Goal: Task Accomplishment & Management: Complete application form

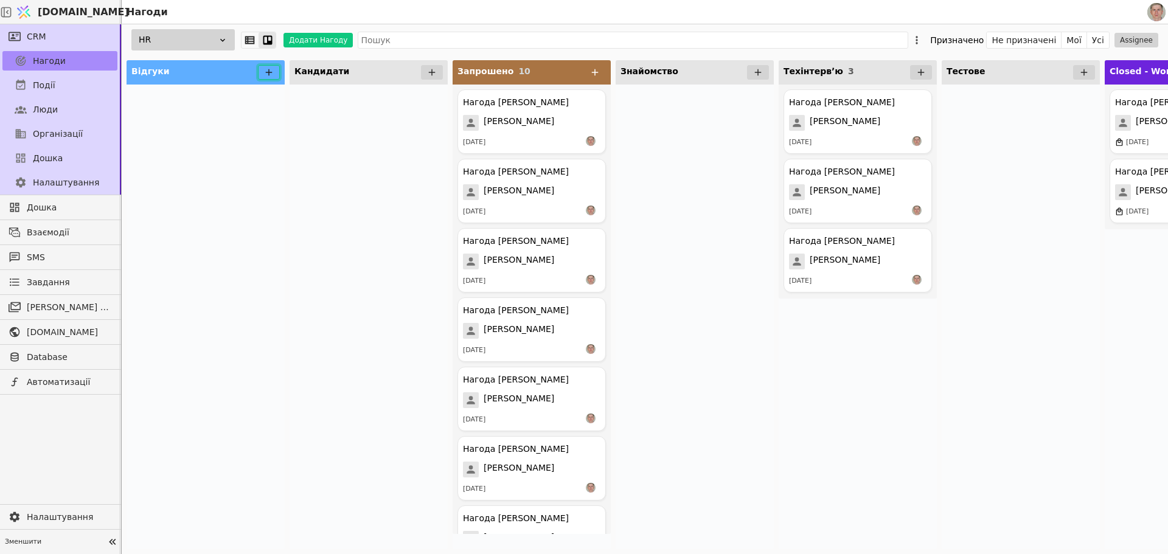
click at [269, 70] on icon at bounding box center [269, 72] width 7 height 7
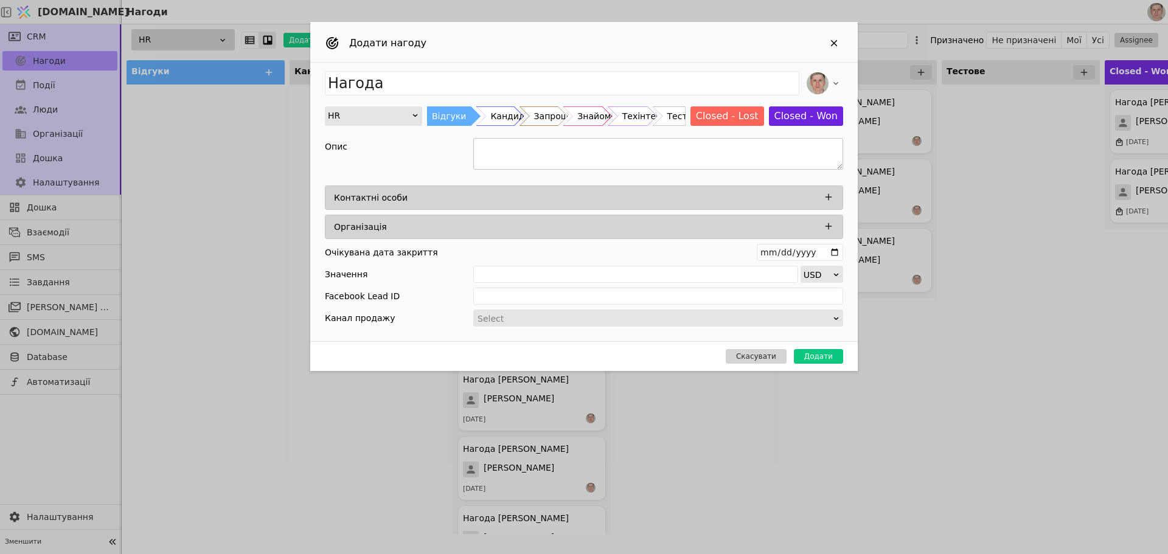
click at [538, 154] on textarea "Add Opportunity" at bounding box center [658, 154] width 370 height 32
paste textarea "Loremi Dolo-sitam consectet Adipi el sedd: $155 Eiusmodt inc $4783 Utlabo etdol…"
drag, startPoint x: 501, startPoint y: 161, endPoint x: 486, endPoint y: 136, distance: 29.2
click at [484, 136] on div "Опис" at bounding box center [584, 156] width 518 height 50
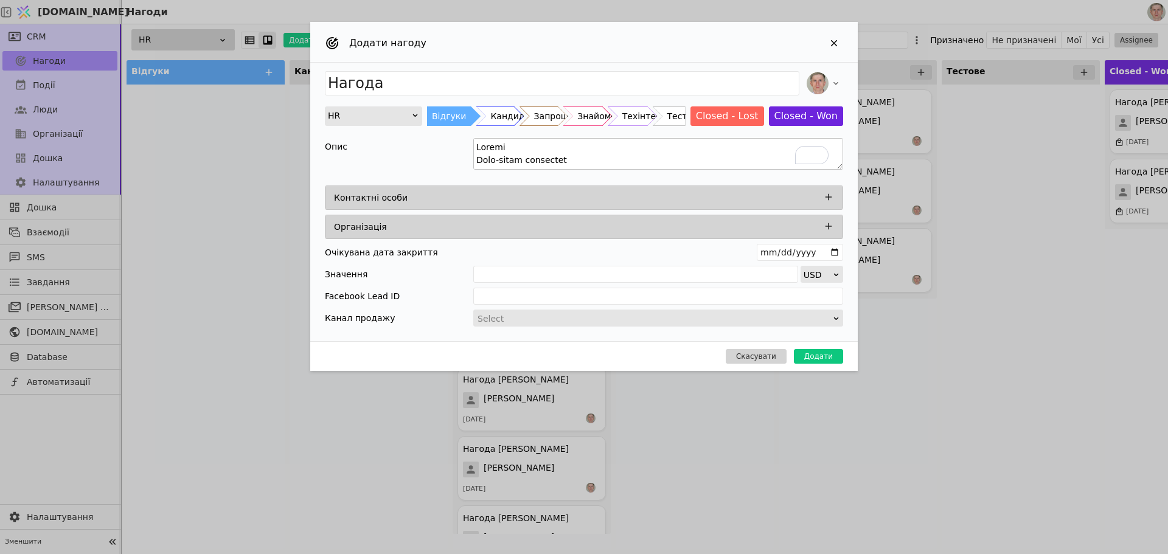
click at [486, 158] on textarea "To enrich screen reader interactions, please activate Accessibility in Grammarl…" at bounding box center [658, 154] width 370 height 32
click at [487, 158] on textarea "To enrich screen reader interactions, please activate Accessibility in Grammarl…" at bounding box center [658, 154] width 370 height 32
type textarea "Lore-ipsum dolorsita Conse ad elit: $485 Seddoeiu tem $1256 Incidi utlabo 3 etd…"
click at [826, 195] on icon "Add Opportunity" at bounding box center [828, 197] width 11 height 11
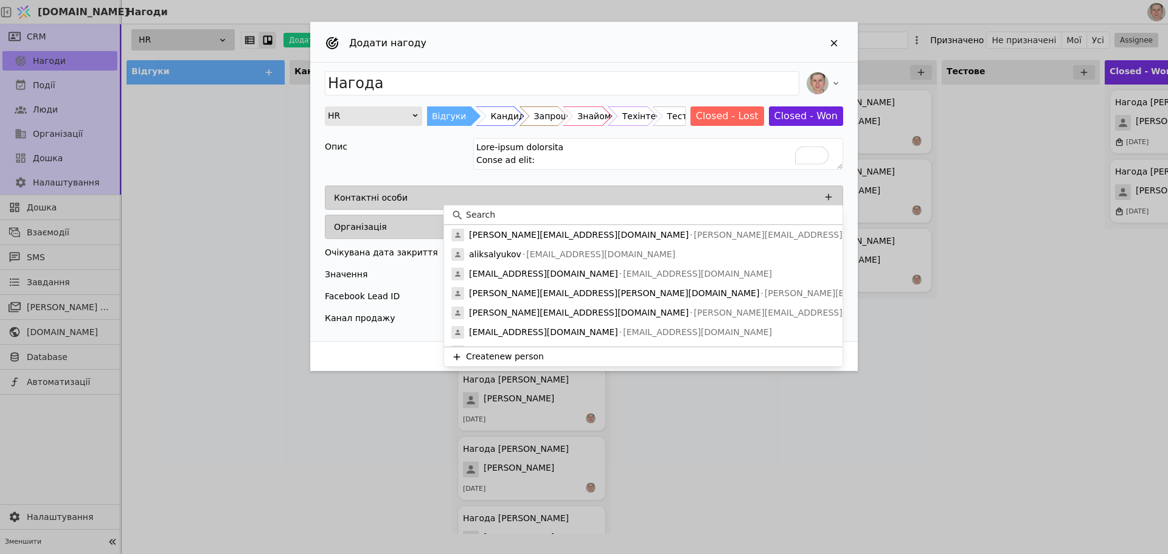
click at [553, 220] on input at bounding box center [650, 215] width 369 height 13
paste input "Filipp"
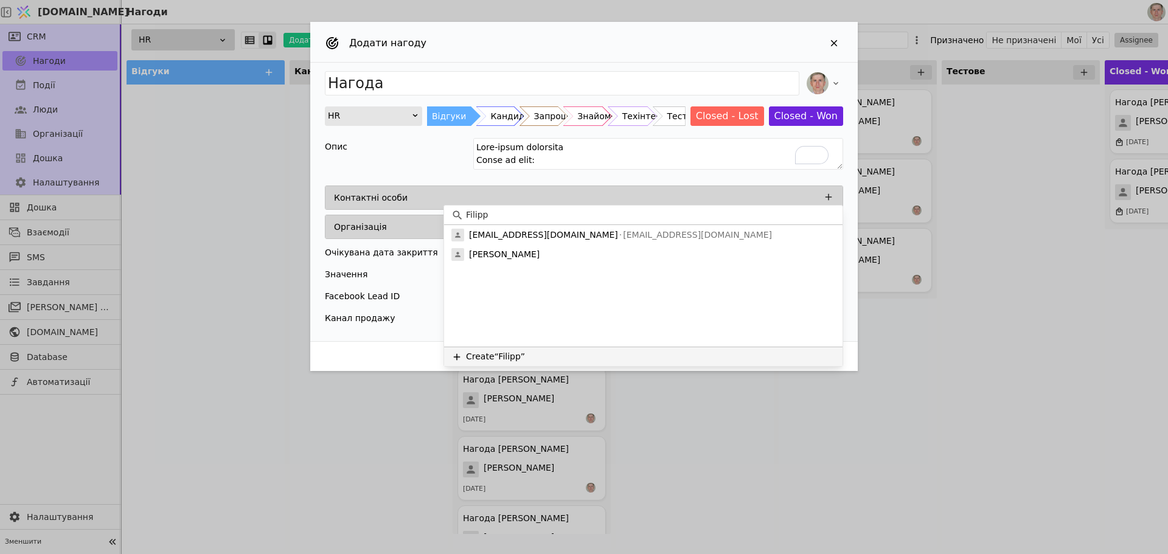
type input "Filipp"
click at [554, 349] on button "Create “Filipp”" at bounding box center [643, 356] width 399 height 19
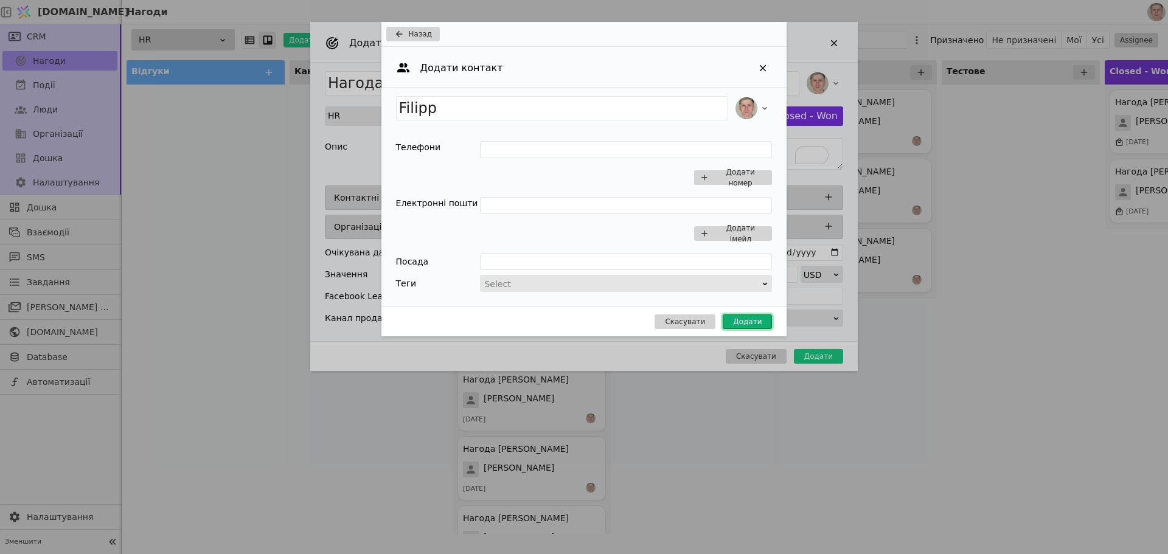
click at [743, 318] on button "Додати" at bounding box center [747, 322] width 49 height 15
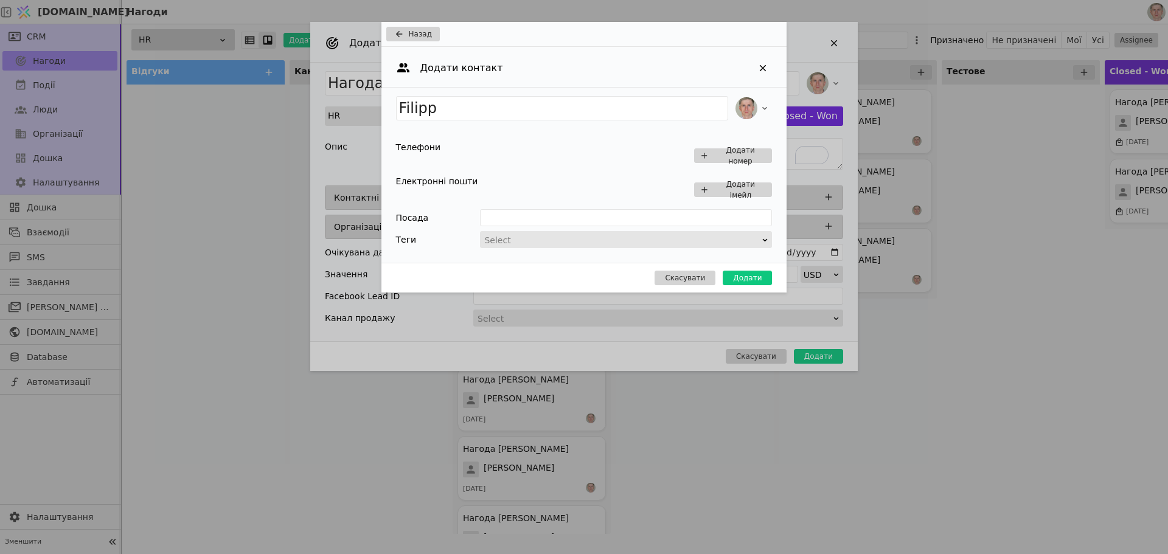
type input "Нагода Filipp"
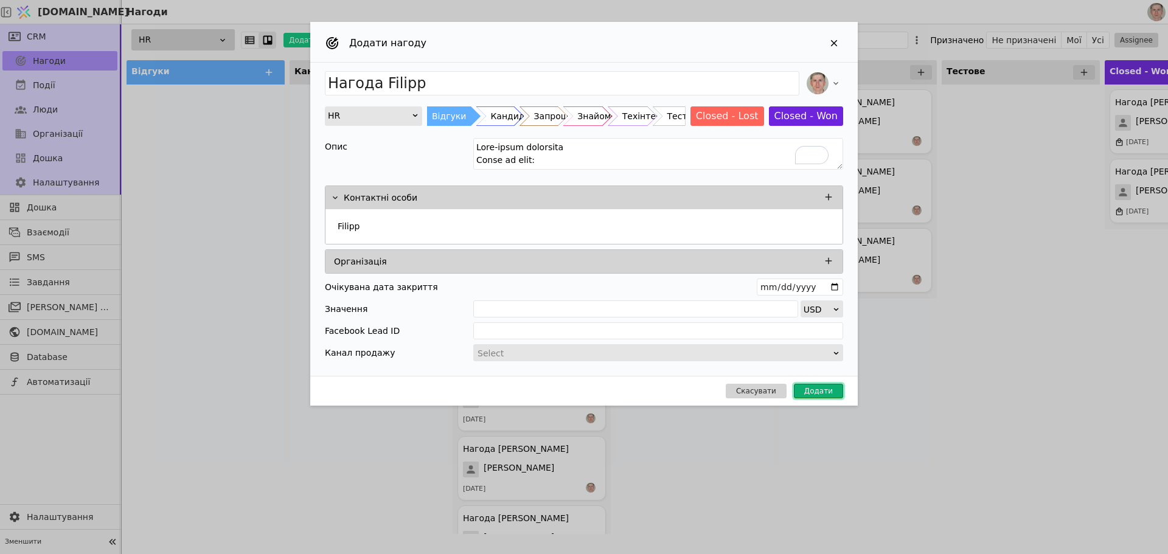
click at [822, 391] on button "Додати" at bounding box center [818, 391] width 49 height 15
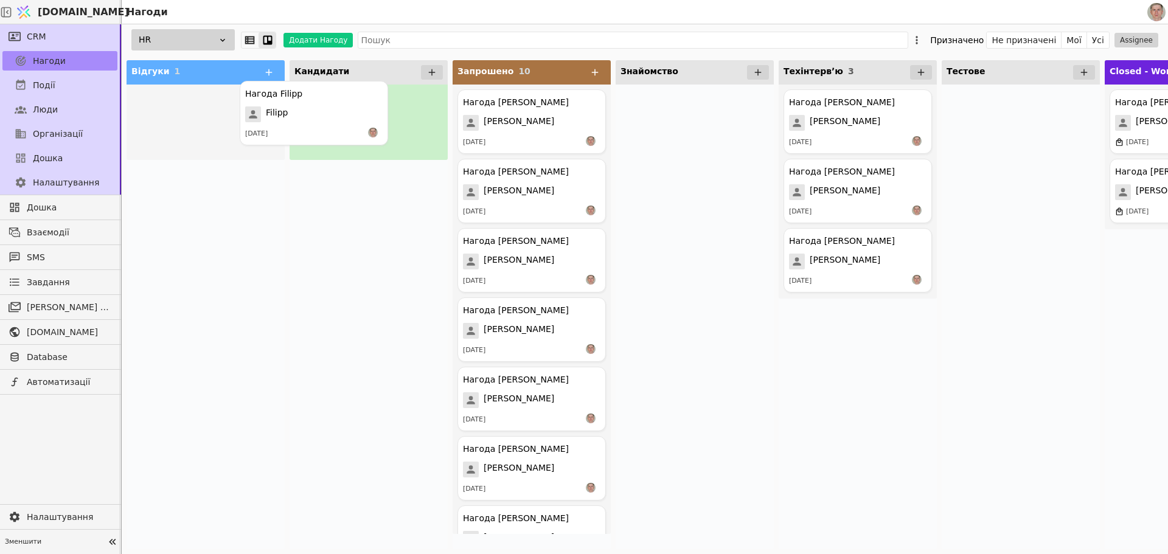
drag, startPoint x: 198, startPoint y: 131, endPoint x: 341, endPoint y: 120, distance: 143.4
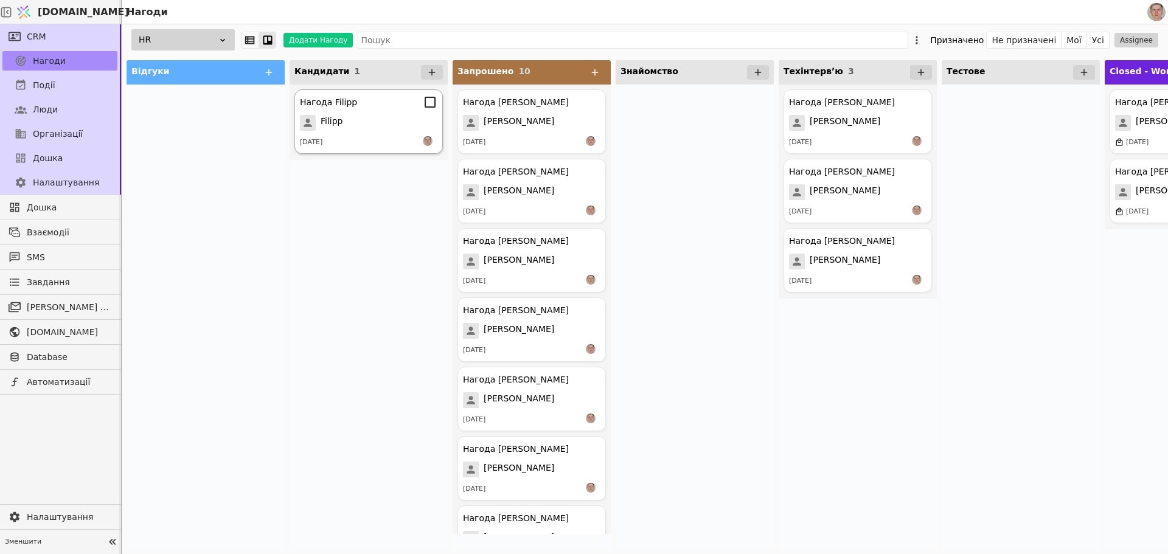
click at [385, 114] on div "Нагода [PERSON_NAME] [DATE]" at bounding box center [369, 121] width 148 height 64
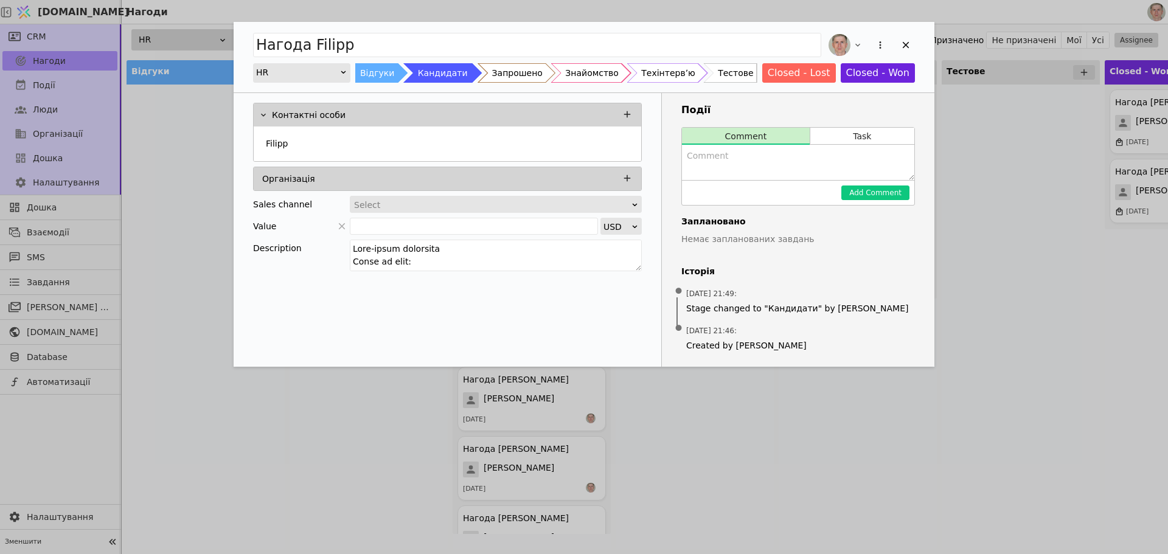
click at [744, 167] on textarea "Add Opportunity" at bounding box center [798, 162] width 232 height 35
paste textarea "👤 Псевдо: "Гравець" 📌 Профіль: Strong Middle+/Senior (5р) з ідеальним стеком (R…"
type textarea "👤 Псевдо: "Гравець" 📌 Профіль: Strong Middle+/Senior (5р) з ідеальним стеком (R…"
click at [857, 188] on button "Add Comment" at bounding box center [876, 193] width 68 height 15
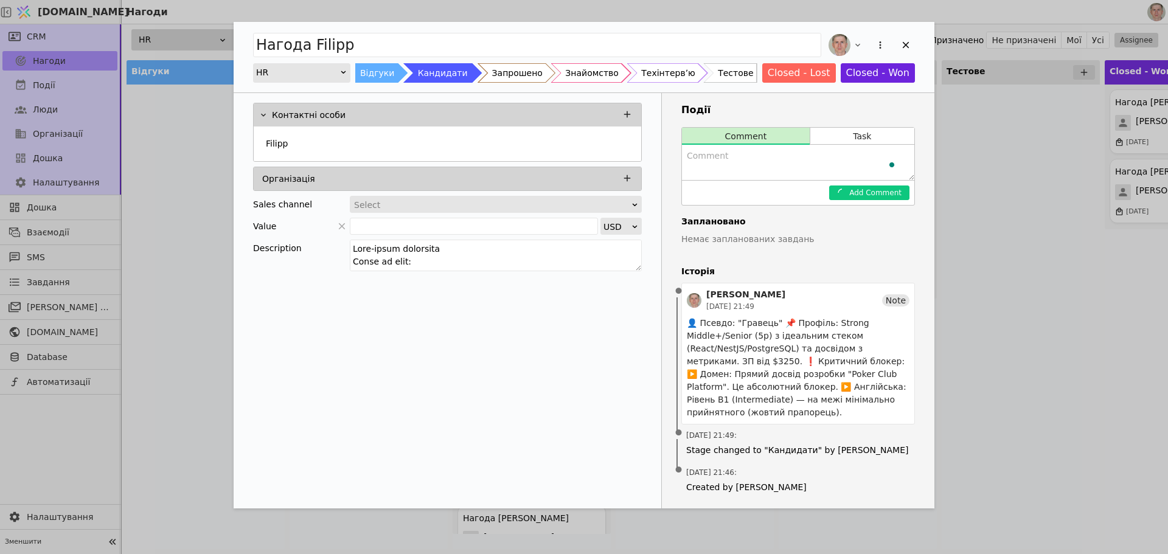
scroll to position [0, 0]
click at [165, 261] on div "Нагода [PERSON_NAME] Відгуки Кандидати Запрошено Знайомство Техінтервʼю Тестове…" at bounding box center [584, 277] width 1168 height 554
